Goal: Connect with others: Connect with others

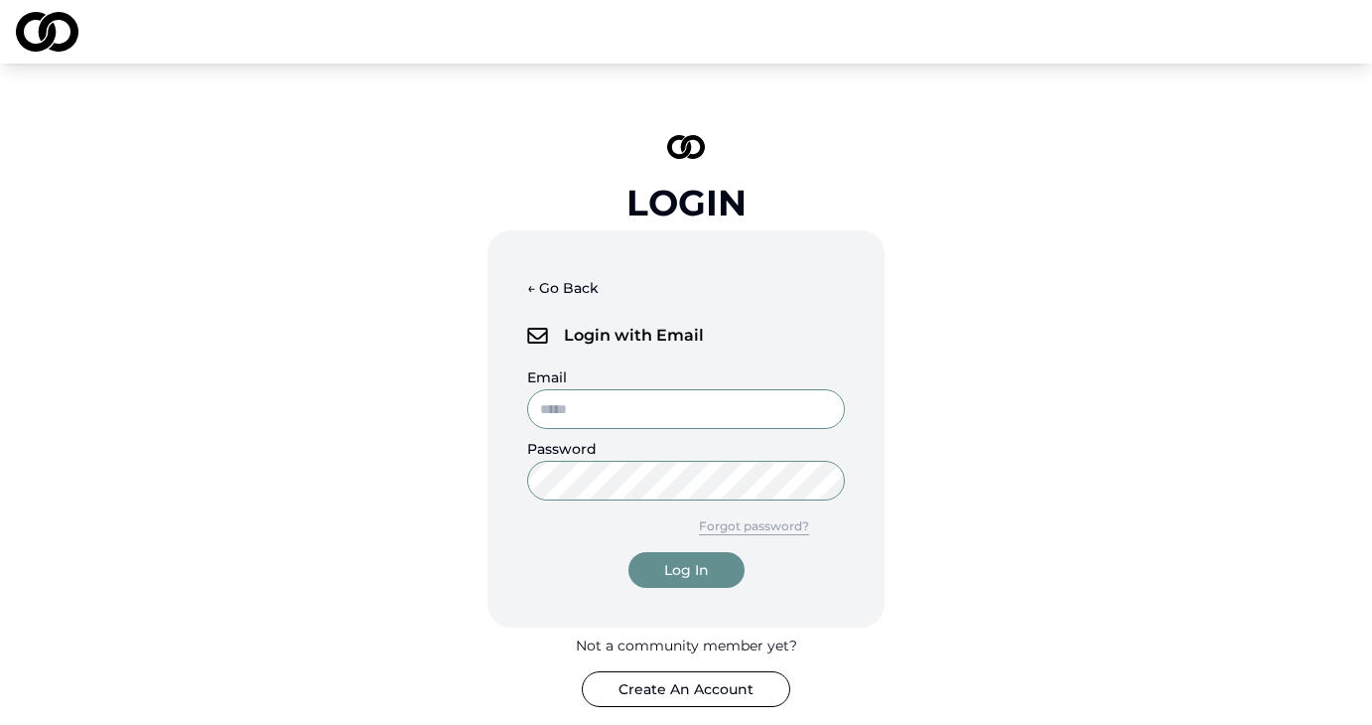
type input "**********"
click at [673, 566] on div "Log In" at bounding box center [686, 570] width 45 height 20
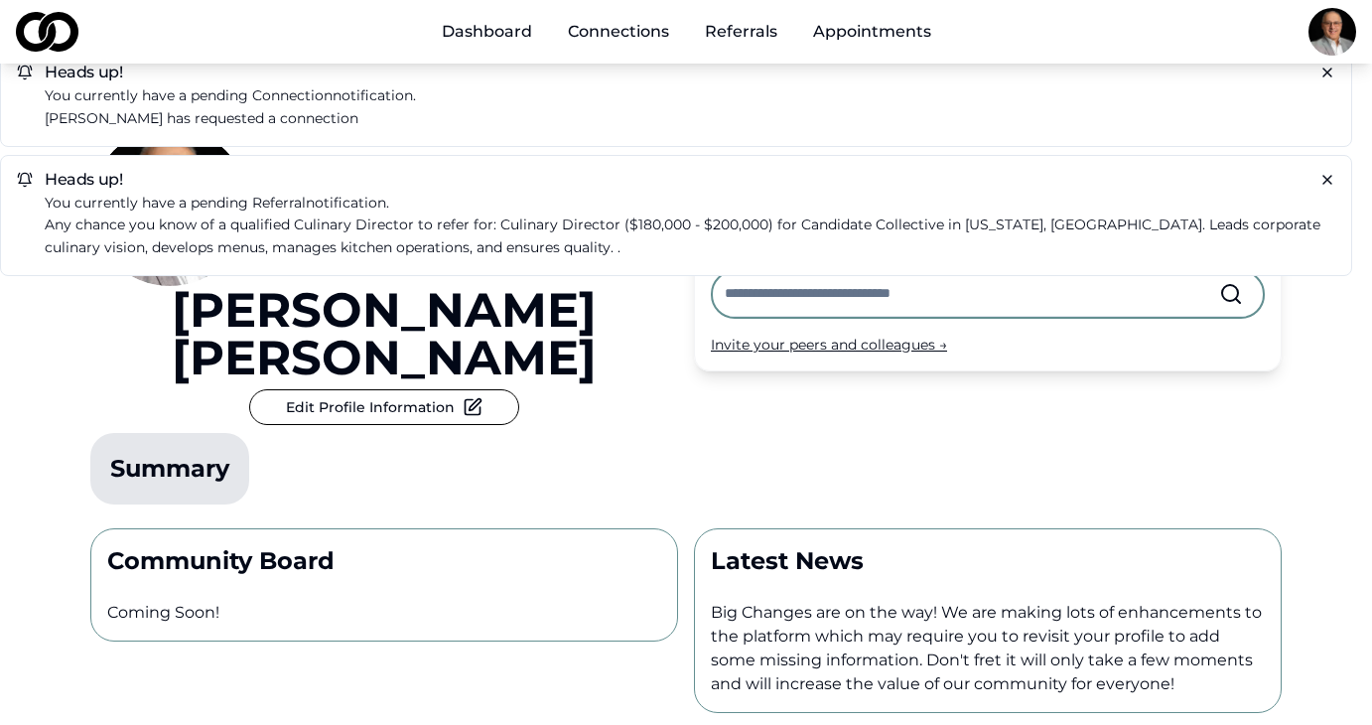
click at [613, 39] on link "Connections" at bounding box center [618, 32] width 133 height 40
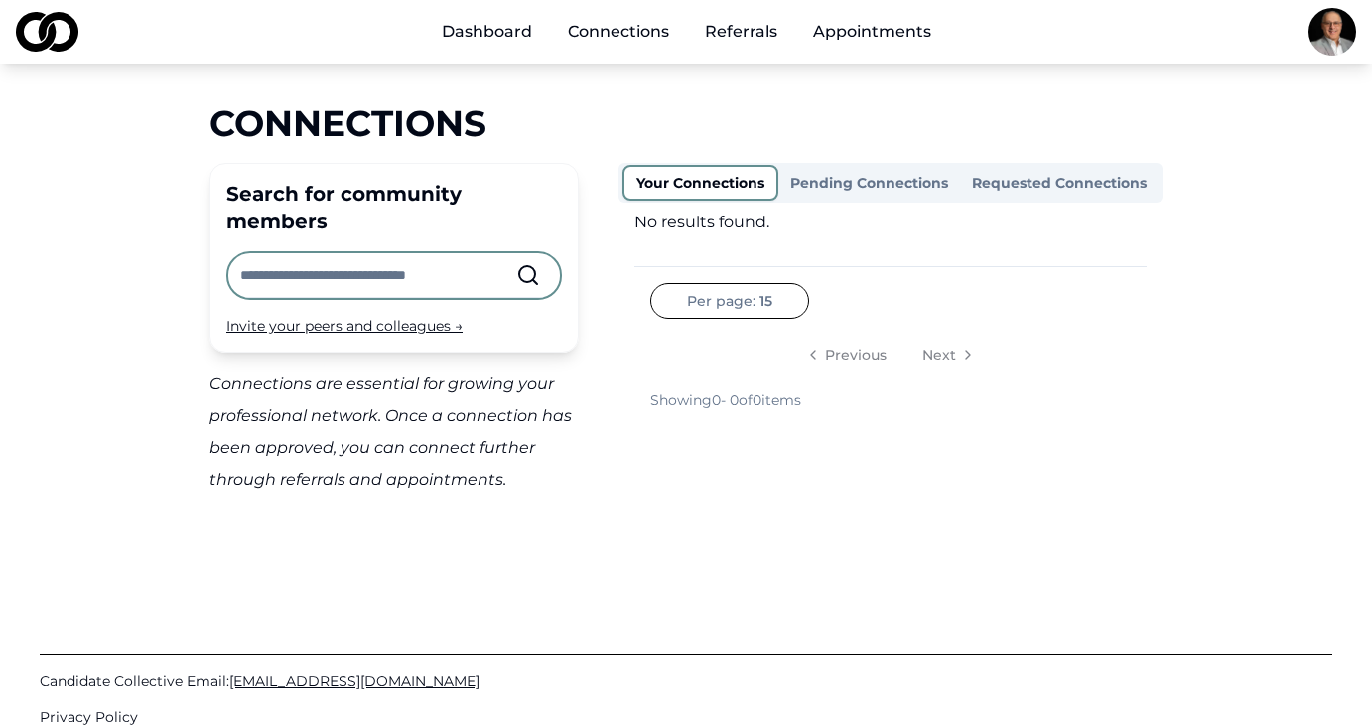
click at [753, 30] on link "Referrals" at bounding box center [741, 32] width 104 height 40
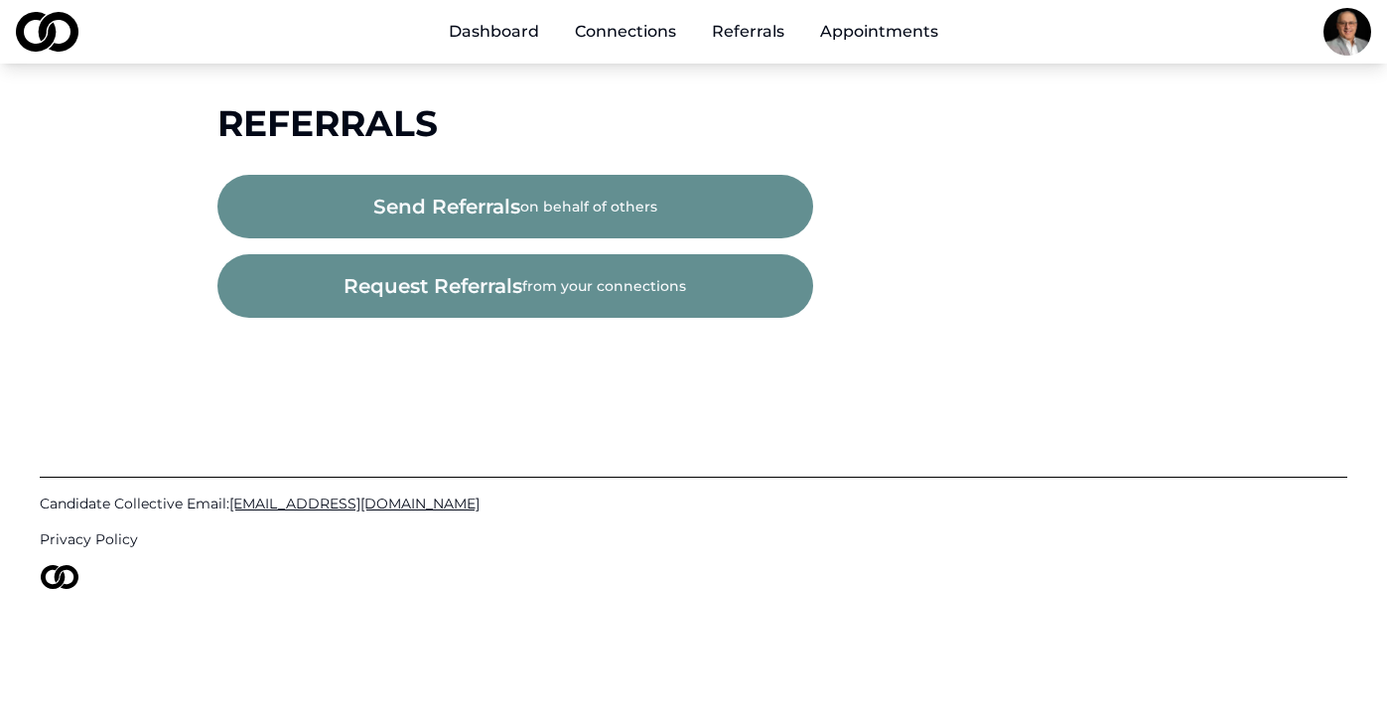
click at [862, 34] on link "Appointments" at bounding box center [879, 32] width 150 height 40
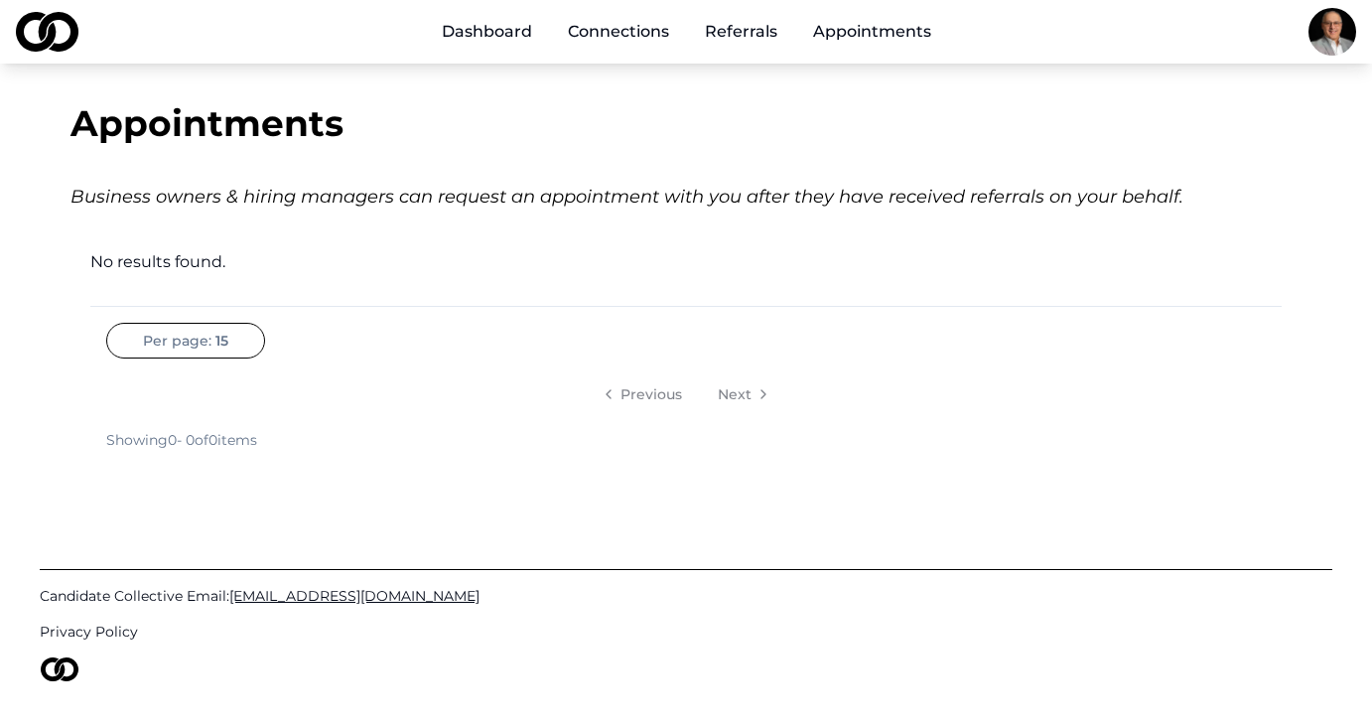
click at [461, 26] on link "Dashboard" at bounding box center [487, 32] width 122 height 40
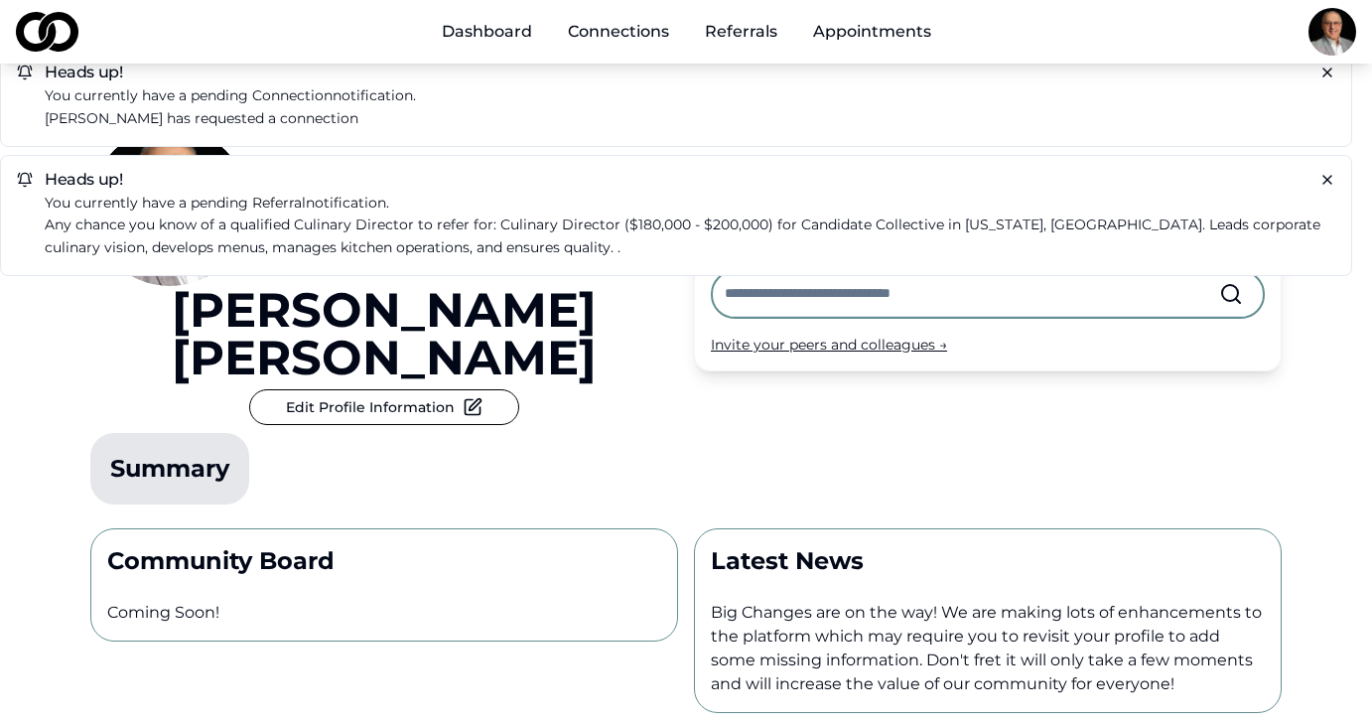
click at [316, 101] on span "connection" at bounding box center [292, 95] width 80 height 18
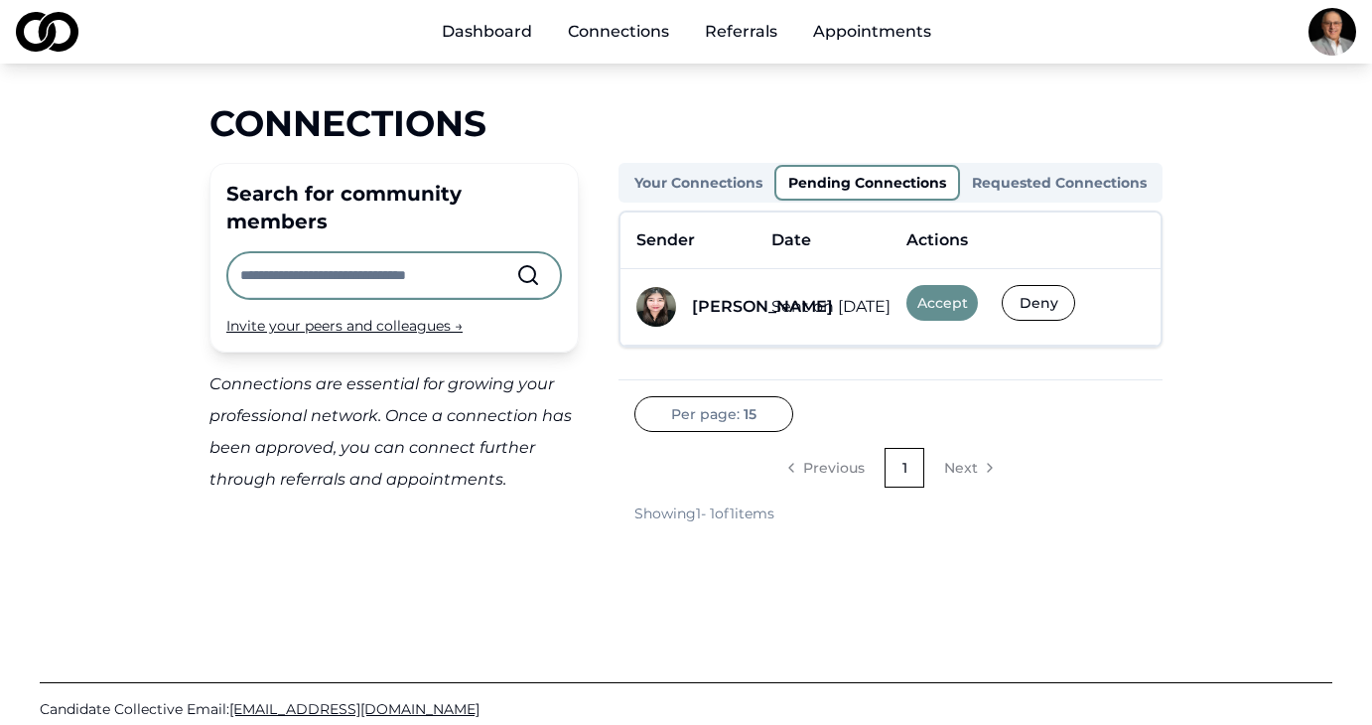
click at [944, 308] on button "Accept" at bounding box center [941, 303] width 71 height 36
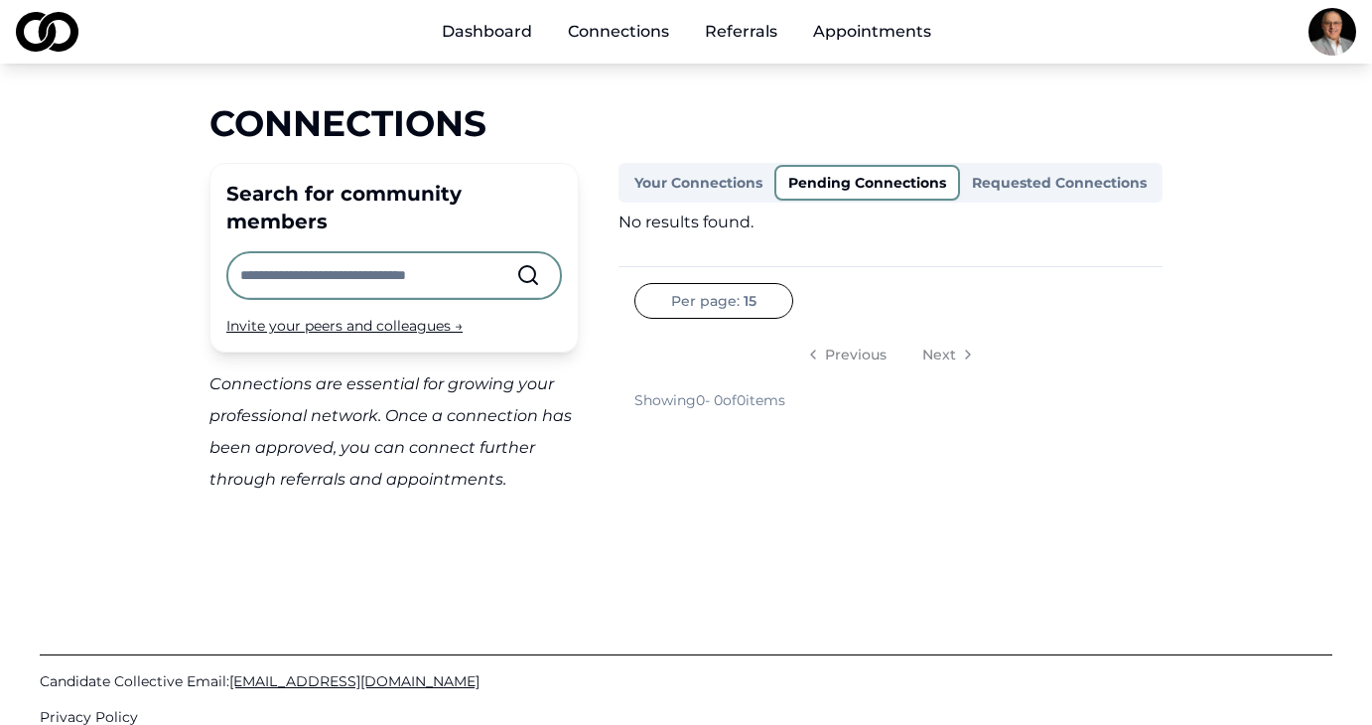
click at [640, 35] on link "Connections" at bounding box center [618, 32] width 133 height 40
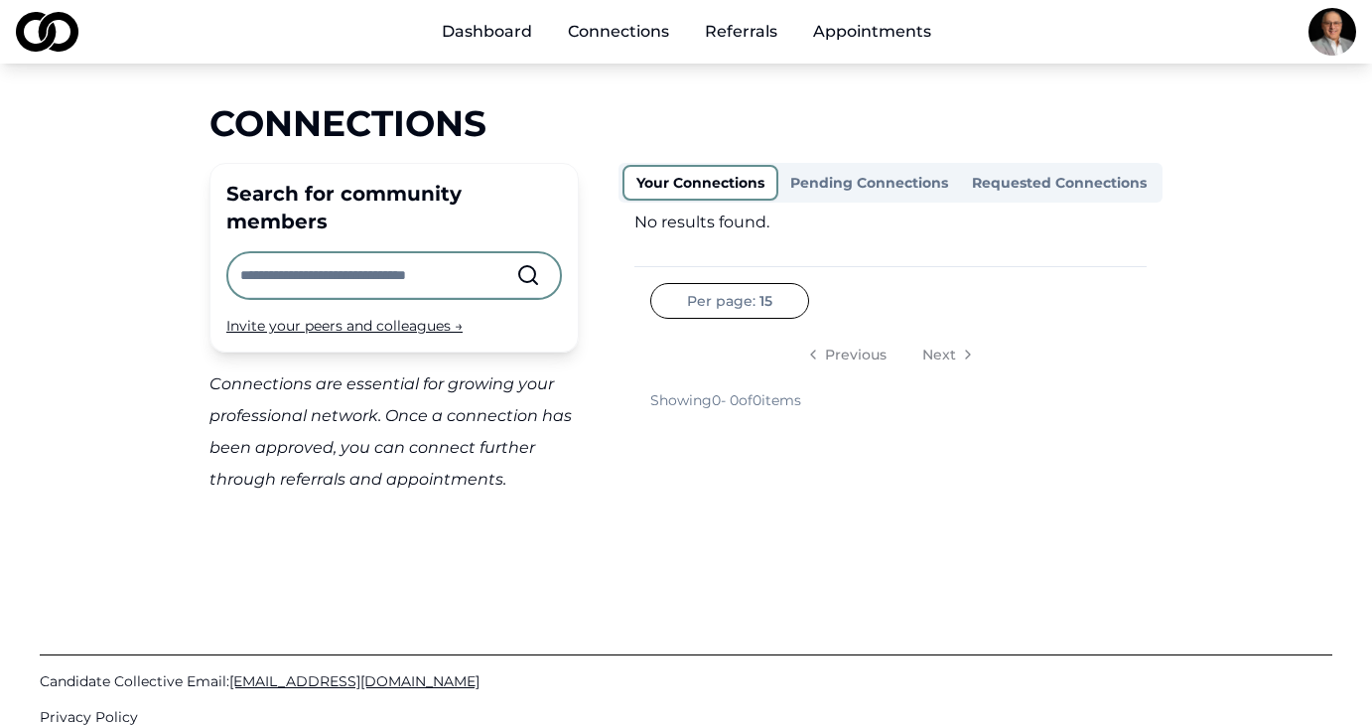
click at [675, 186] on button "Your Connections" at bounding box center [701, 183] width 156 height 36
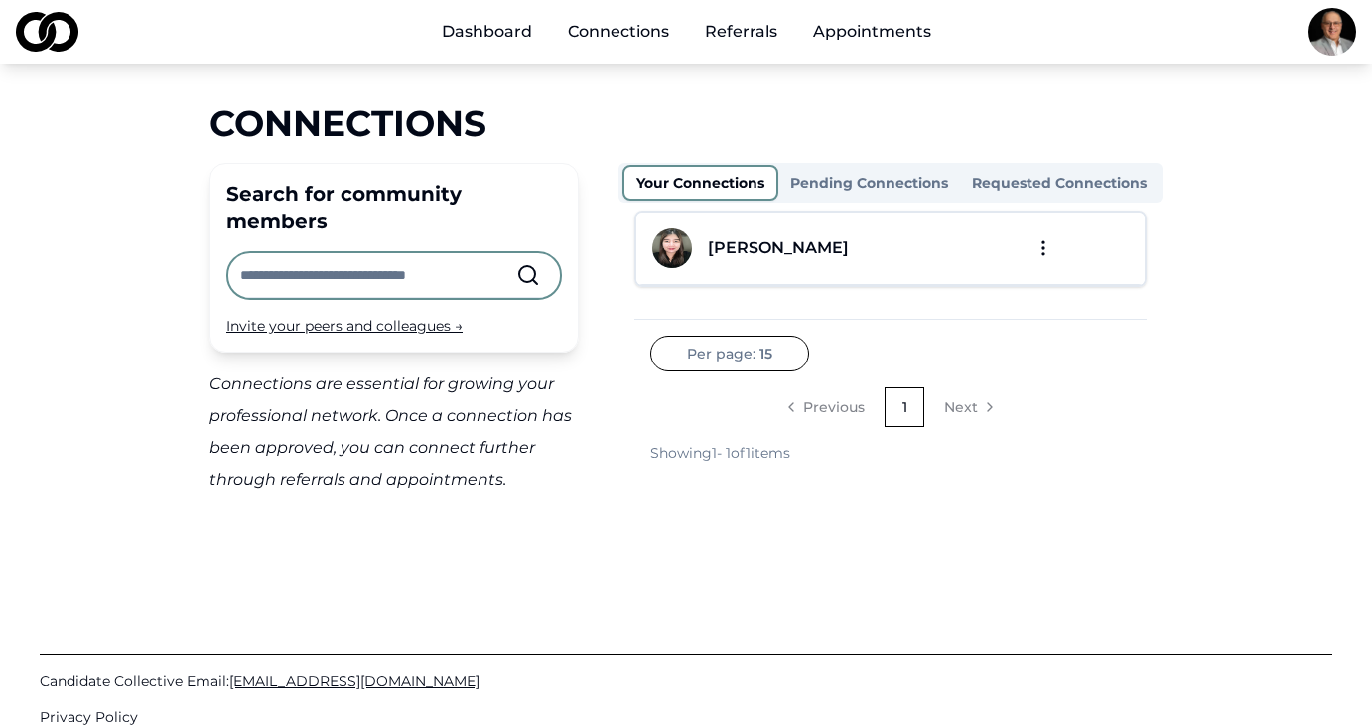
click at [1045, 252] on html "Dashboard Connections Referrals Appointments Connections Search for community m…" at bounding box center [686, 362] width 1372 height 725
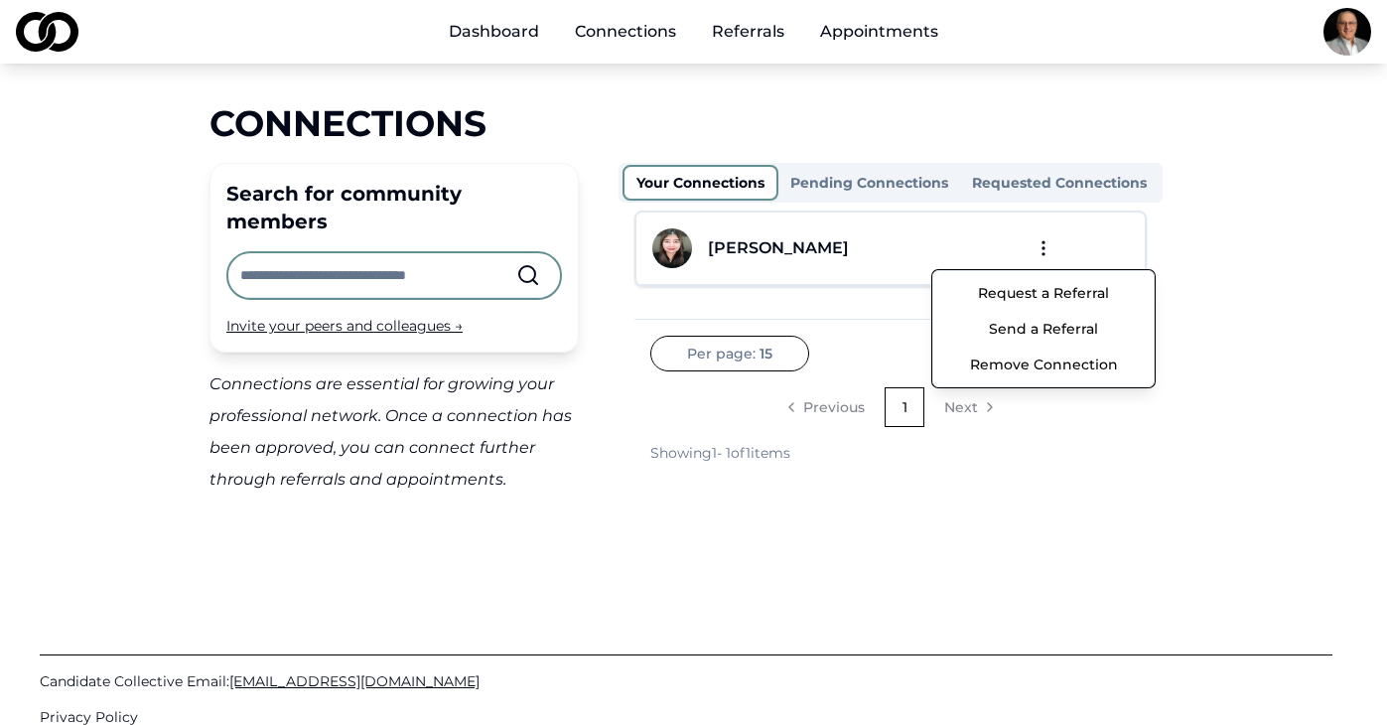
click at [773, 241] on html "Dashboard Connections Referrals Appointments Connections Search for community m…" at bounding box center [693, 362] width 1387 height 725
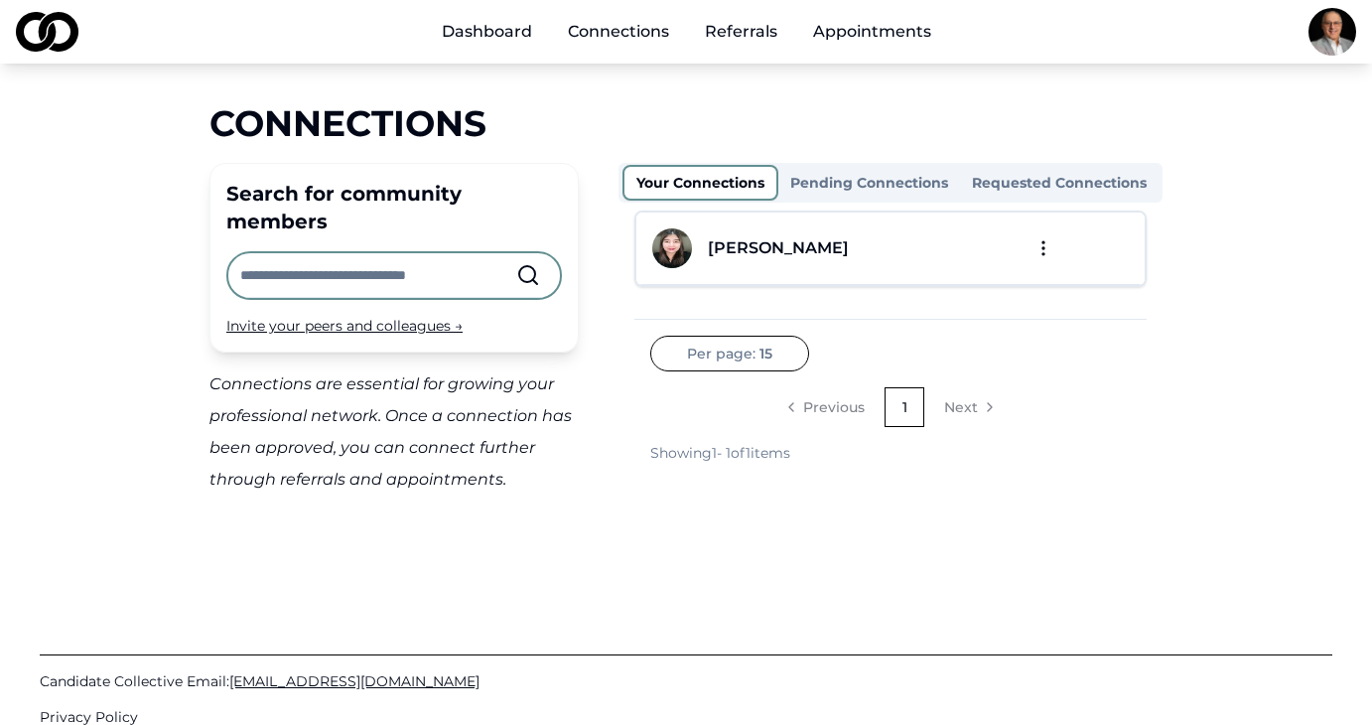
click at [774, 251] on div "[PERSON_NAME]" at bounding box center [778, 248] width 141 height 24
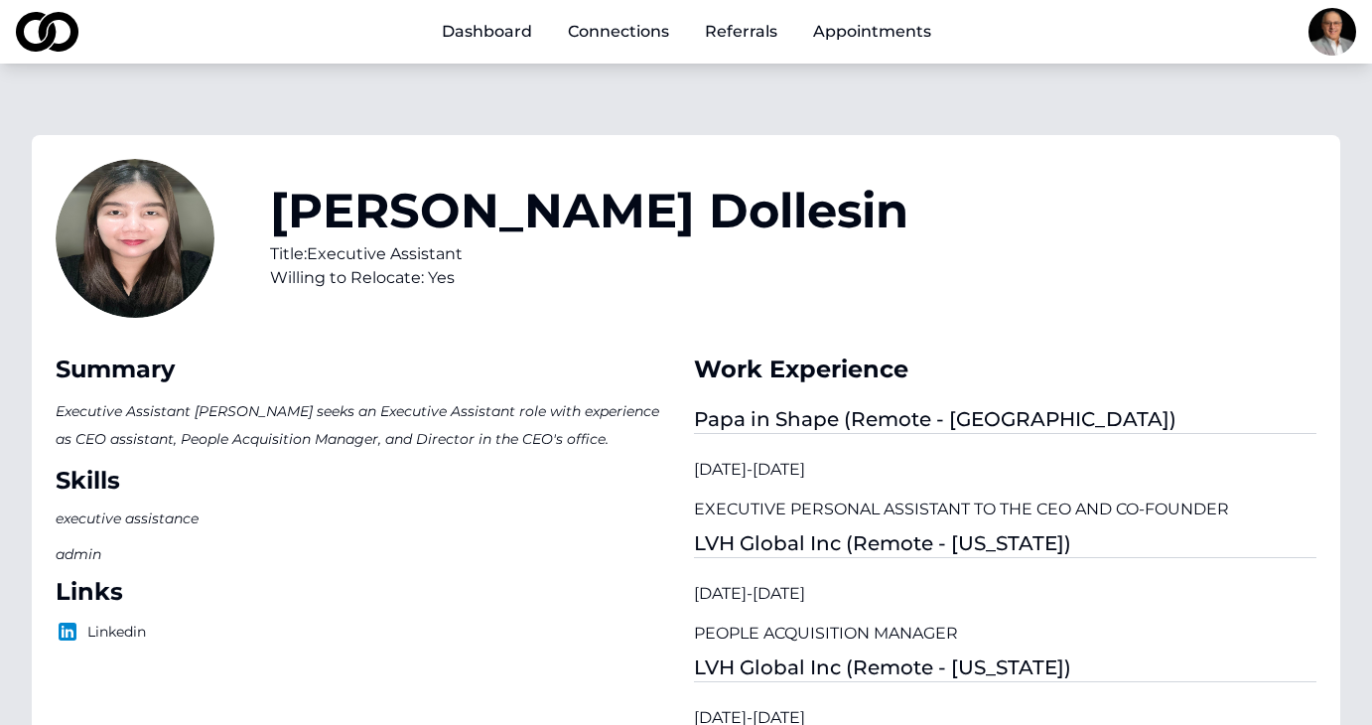
click at [494, 31] on link "Dashboard" at bounding box center [487, 32] width 122 height 40
